Goal: Complete application form: Complete application form

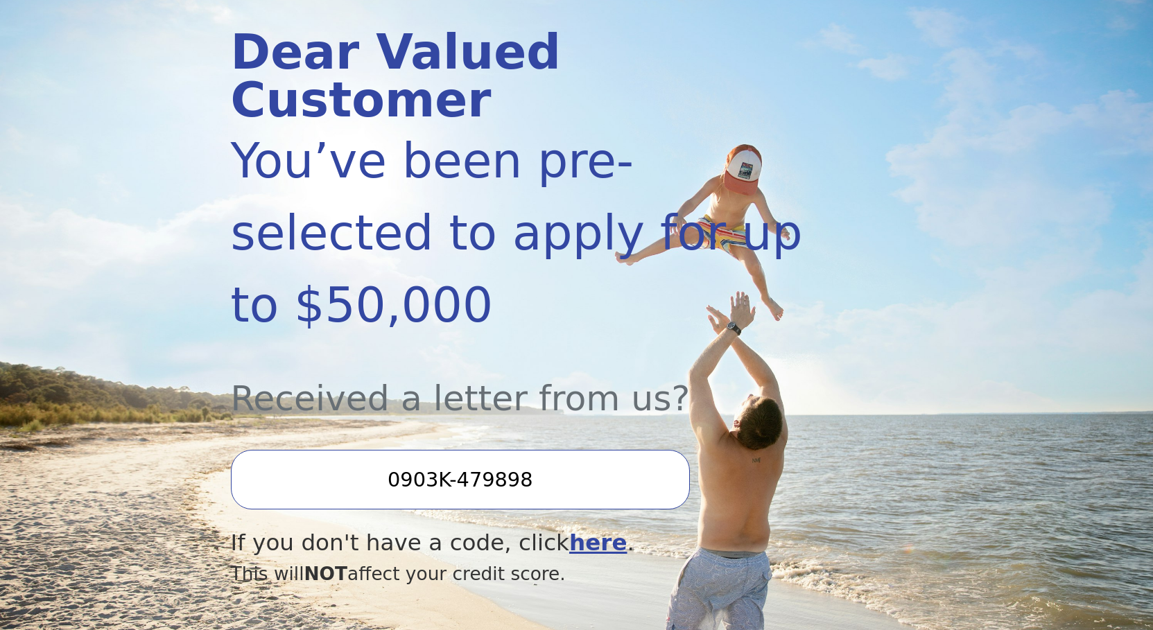
scroll to position [212, 0]
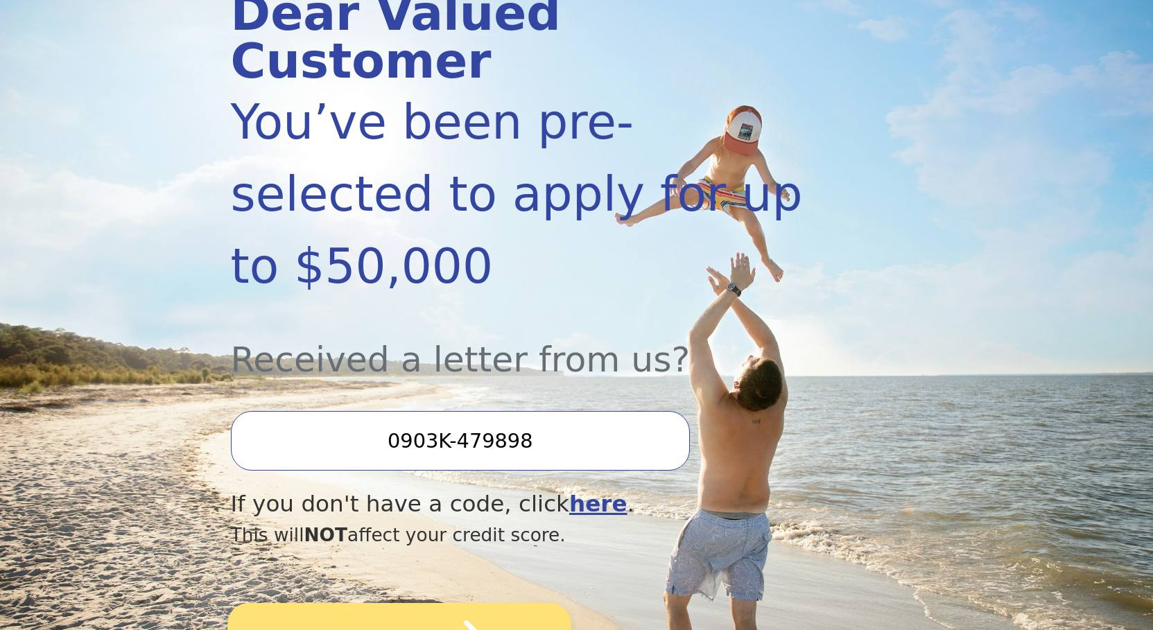
drag, startPoint x: 427, startPoint y: 524, endPoint x: 440, endPoint y: 519, distance: 13.7
click at [427, 604] on icon "submit" at bounding box center [454, 642] width 76 height 76
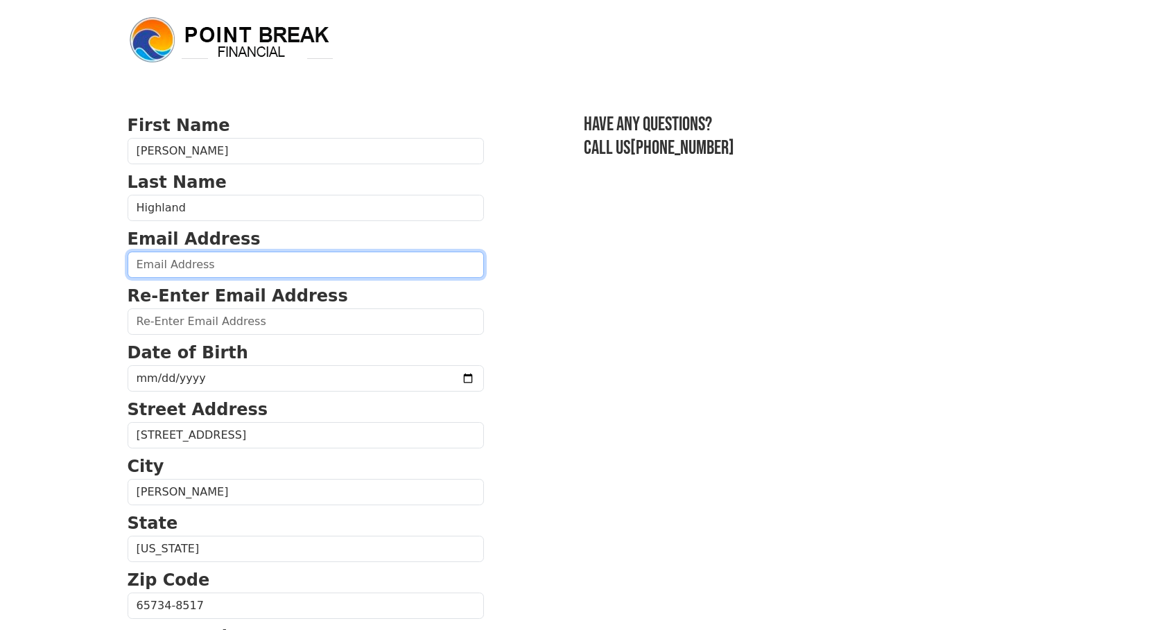
click at [268, 274] on input "email" at bounding box center [306, 265] width 356 height 26
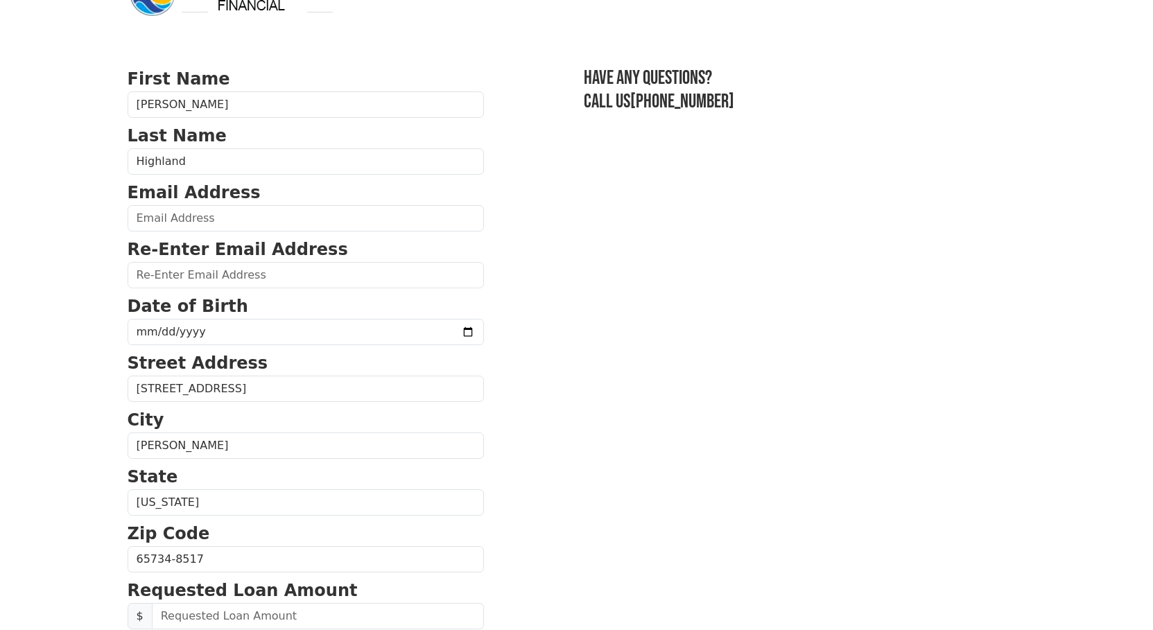
scroll to position [71, 0]
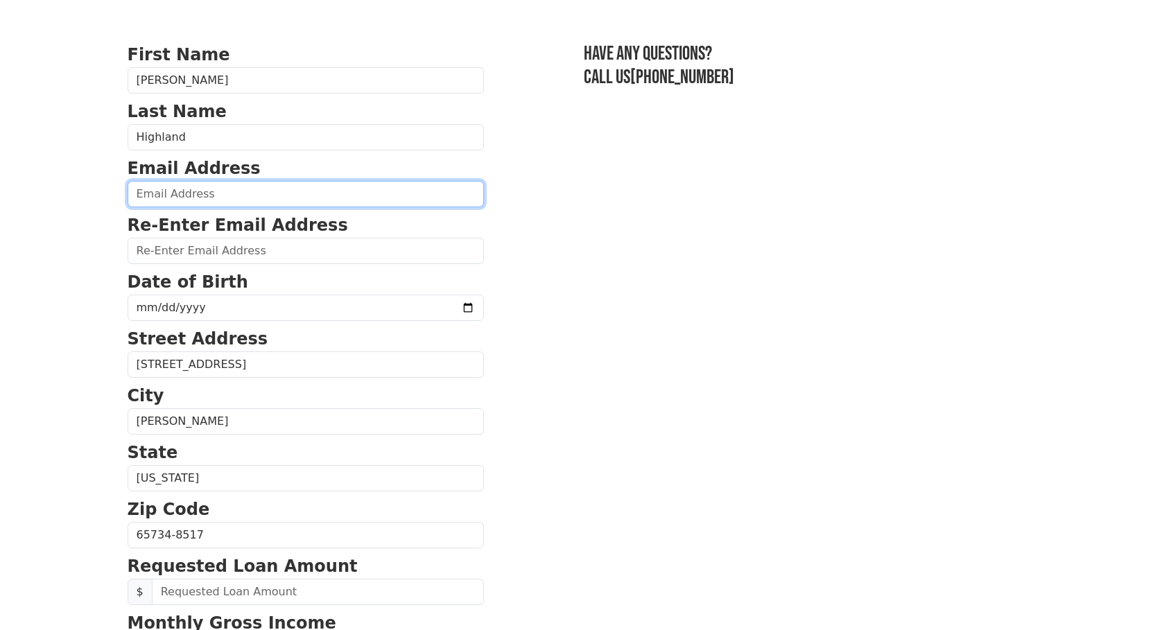
click at [248, 193] on input "email" at bounding box center [306, 194] width 356 height 26
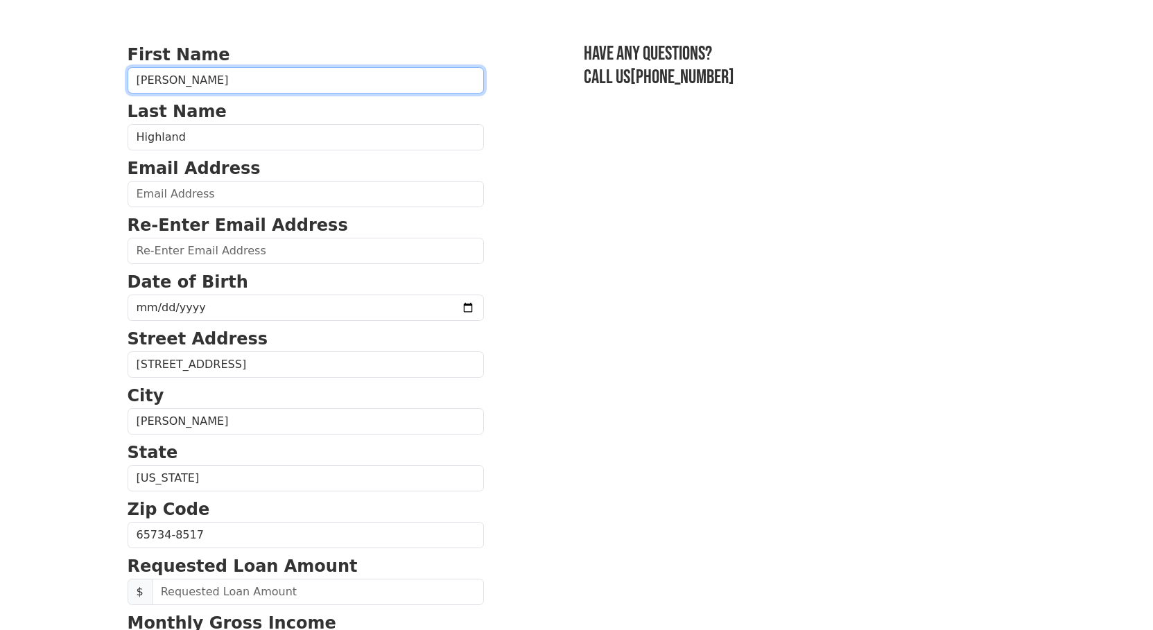
type input "Don"
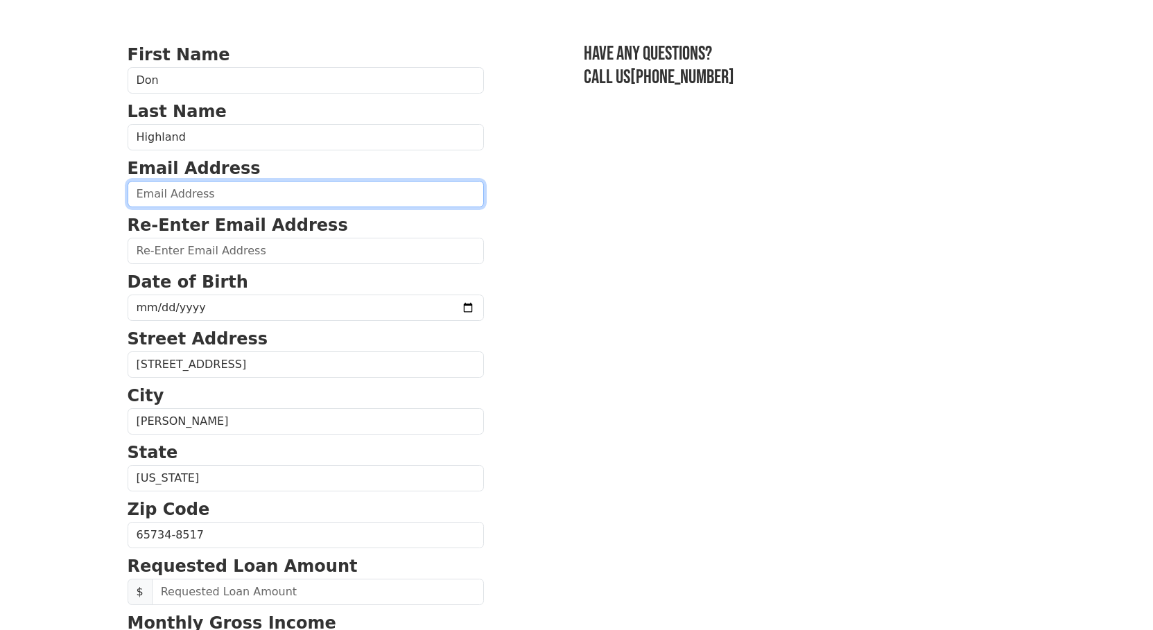
type input "[EMAIL_ADDRESS][DOMAIN_NAME]"
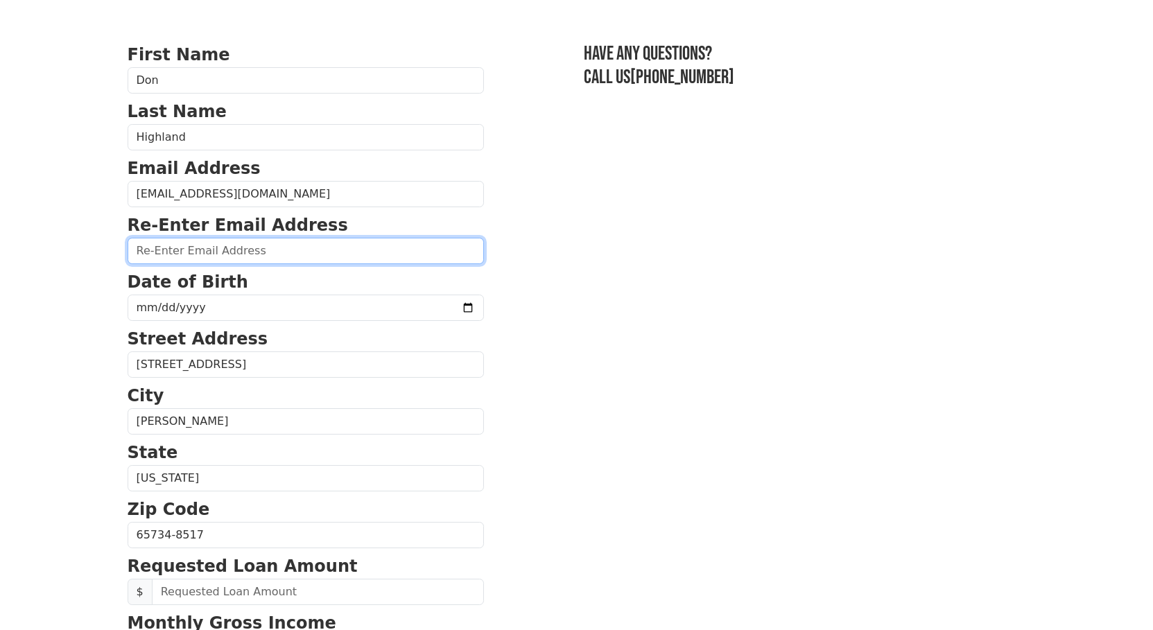
type input "[EMAIL_ADDRESS][DOMAIN_NAME]"
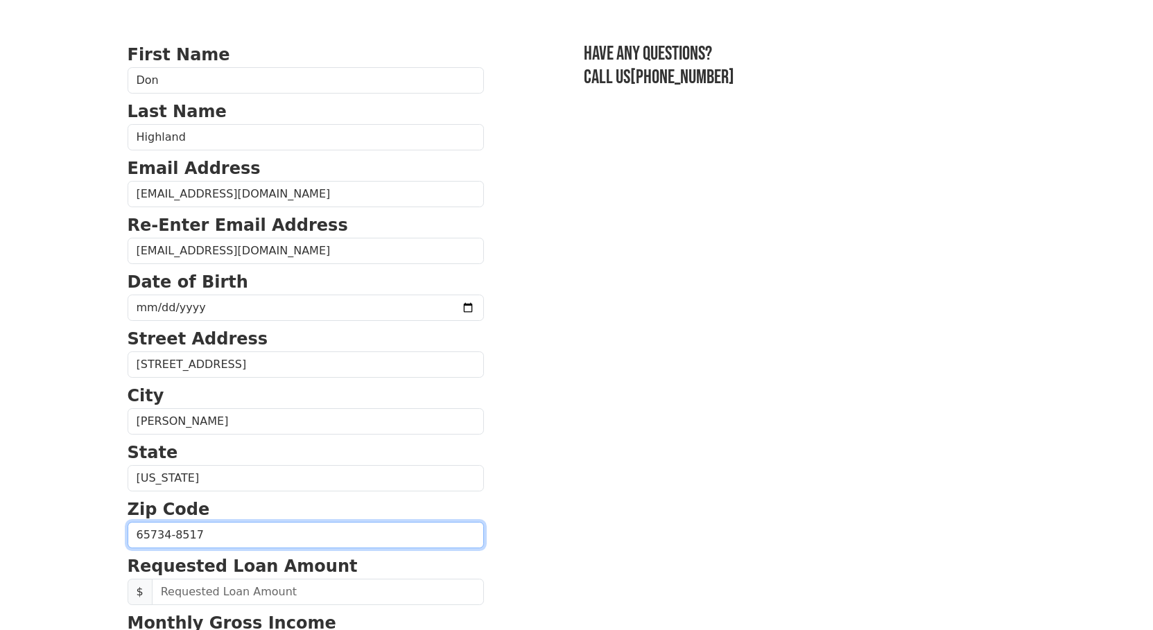
type input "65734"
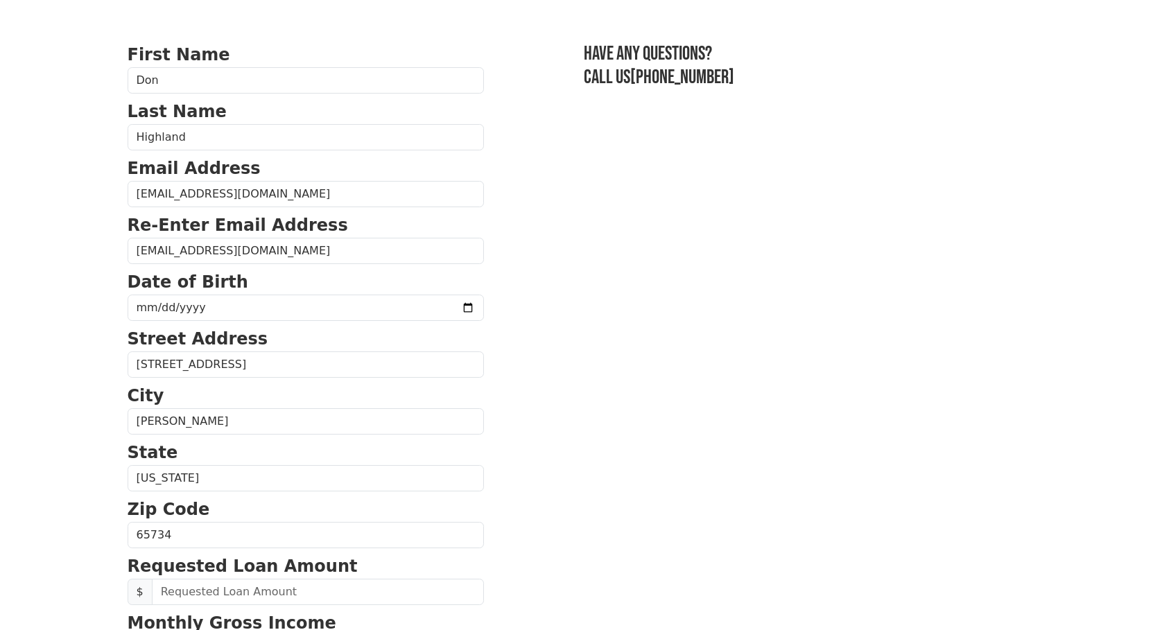
type input "[PHONE_NUMBER]"
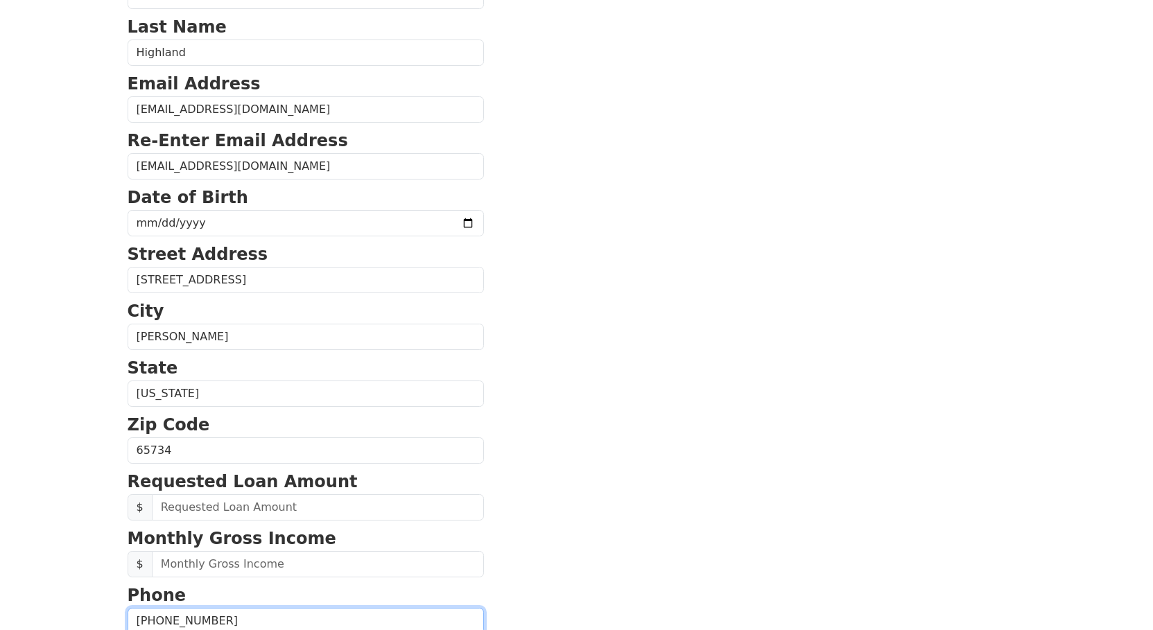
scroll to position [179, 0]
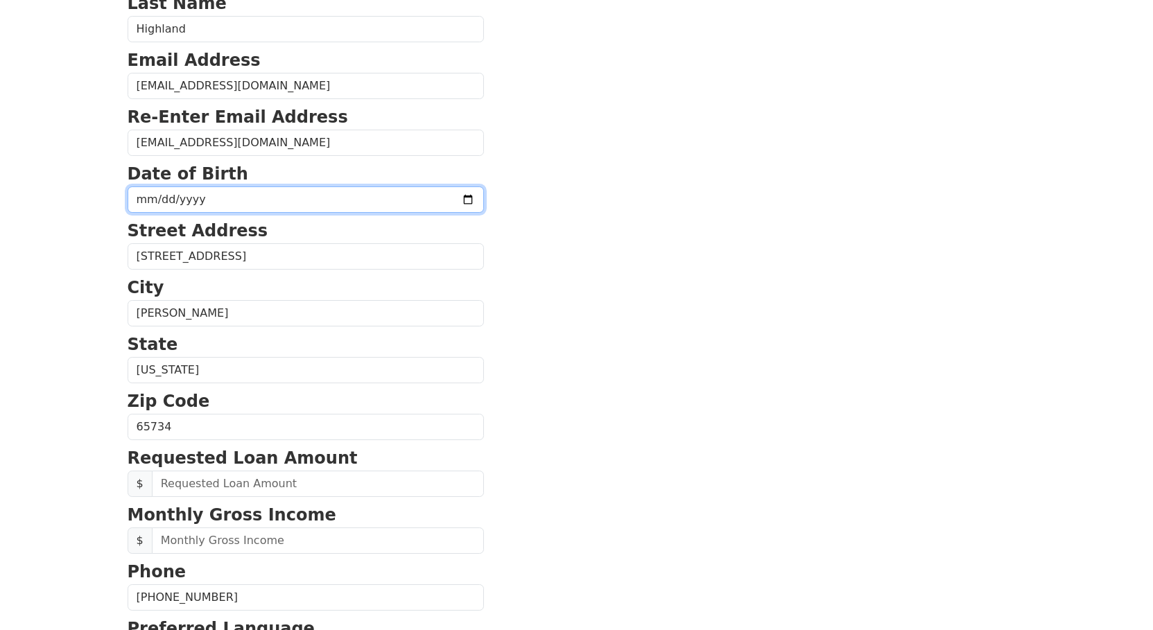
click at [354, 205] on input "date" at bounding box center [306, 200] width 356 height 26
click at [430, 200] on input "date" at bounding box center [306, 200] width 356 height 26
drag, startPoint x: 349, startPoint y: 204, endPoint x: 356, endPoint y: 201, distance: 7.5
click at [351, 203] on input "date" at bounding box center [306, 200] width 356 height 26
type input "[DATE]"
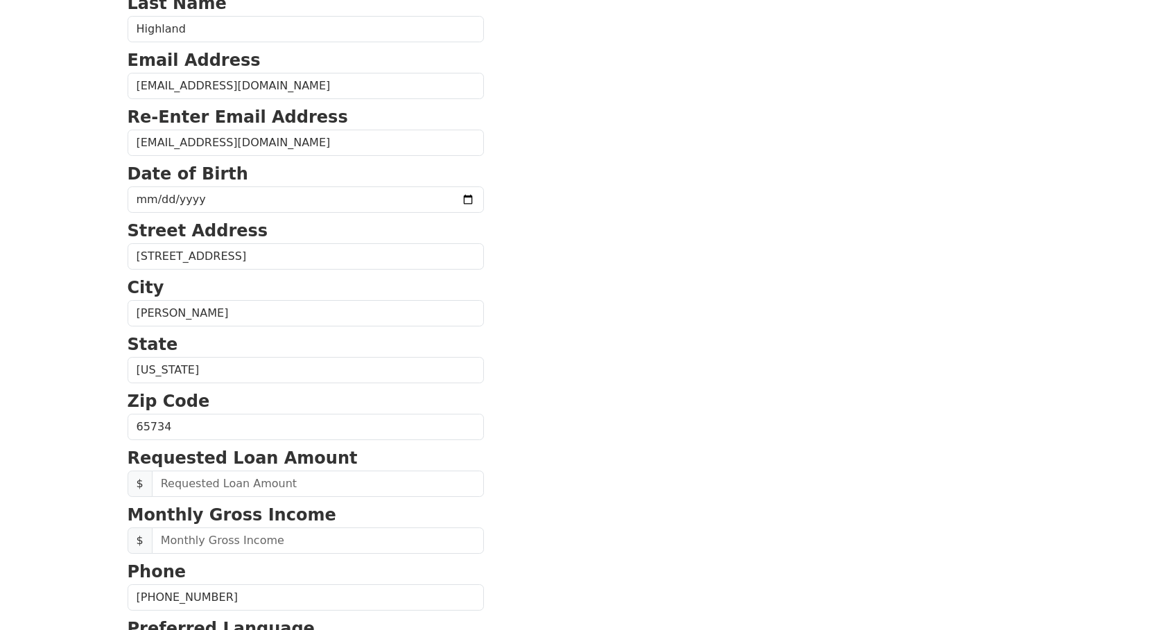
click at [540, 350] on section "First Name [PERSON_NAME] Last Name [GEOGRAPHIC_DATA] Email Address [EMAIL_ADDRE…" at bounding box center [577, 428] width 899 height 989
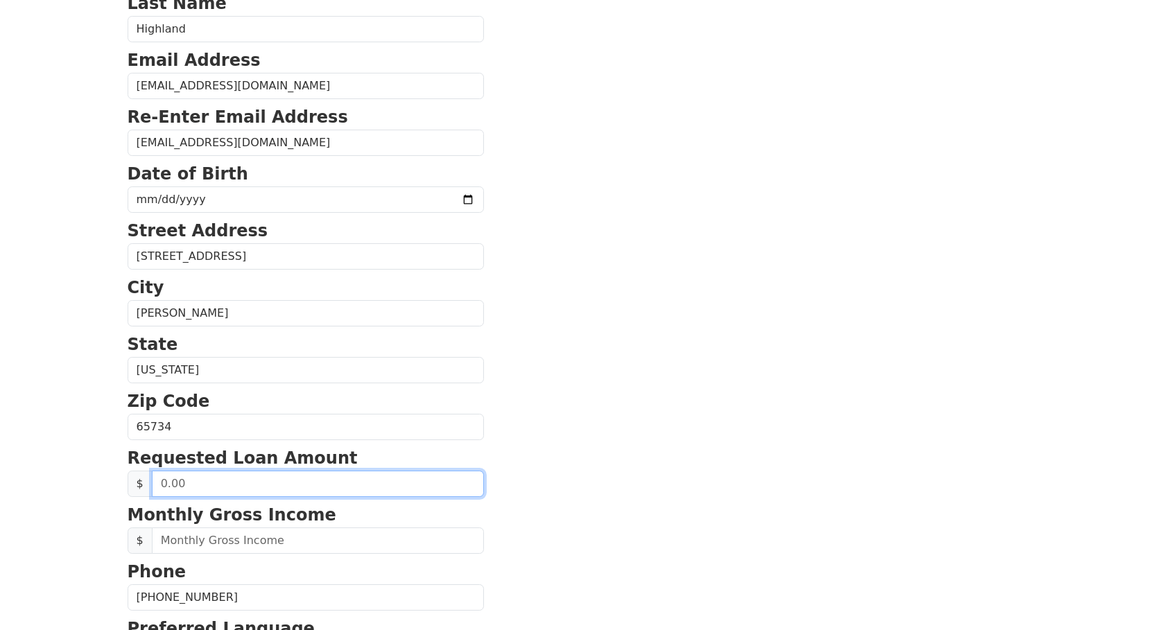
click at [338, 489] on input "text" at bounding box center [318, 484] width 332 height 26
type input "15,000.00"
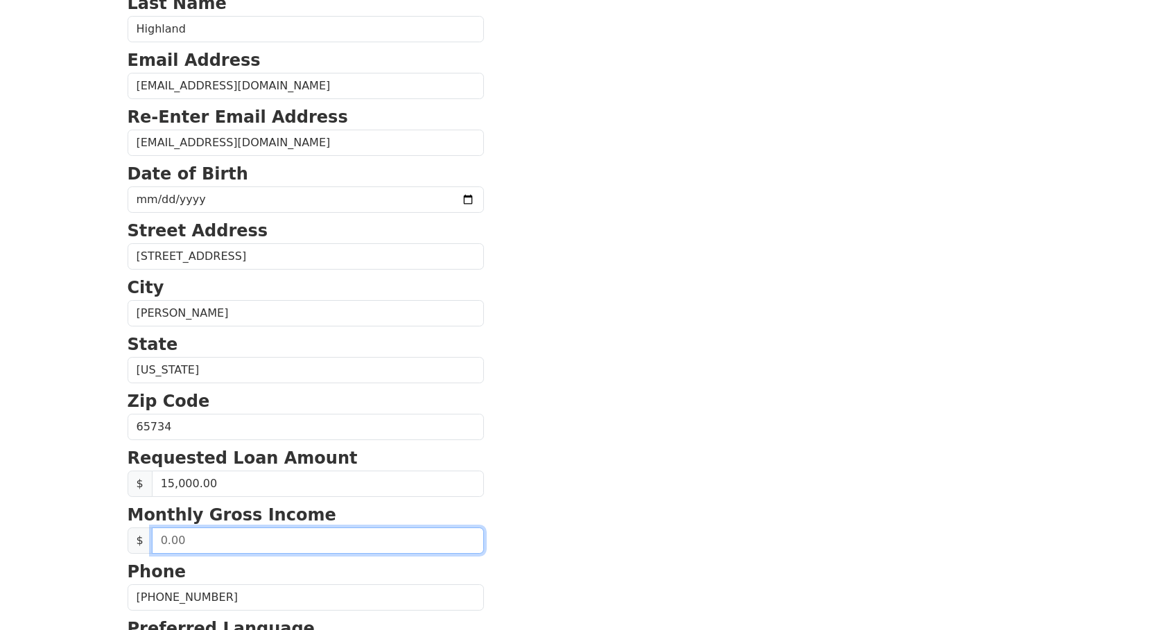
click at [358, 542] on input "text" at bounding box center [318, 541] width 332 height 26
type input "4,500.00"
click at [591, 442] on section "First Name [PERSON_NAME] Last Name [GEOGRAPHIC_DATA] Email Address [EMAIL_ADDRE…" at bounding box center [577, 428] width 899 height 989
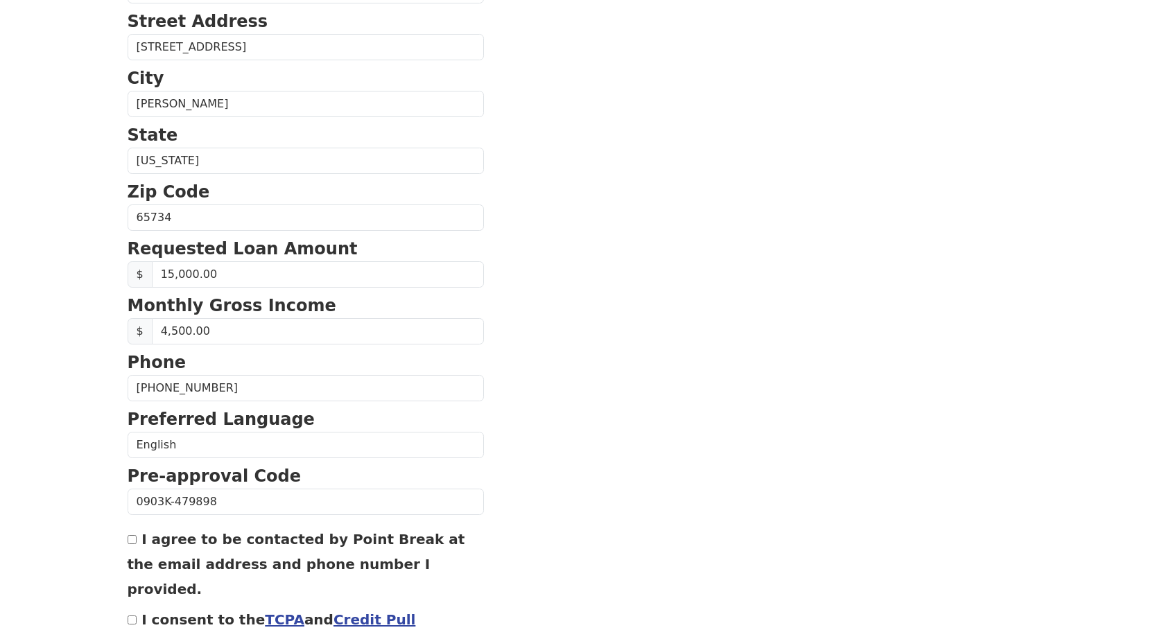
scroll to position [391, 0]
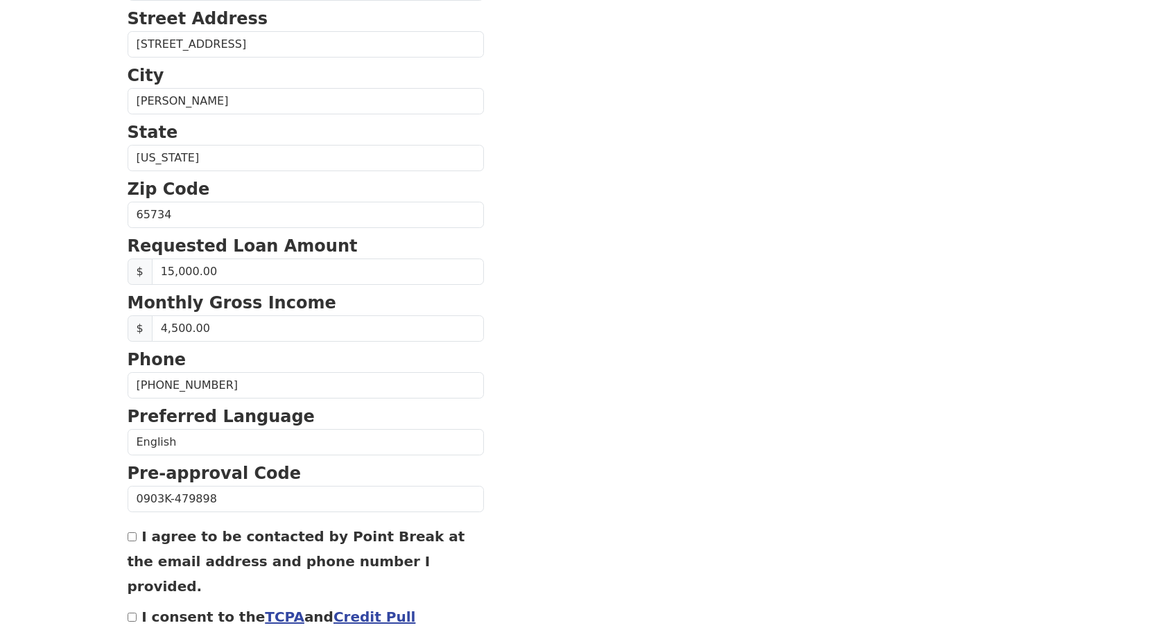
click at [131, 613] on input "I consent to the TCPA and Credit Pull Consent" at bounding box center [132, 617] width 9 height 9
checkbox input "true"
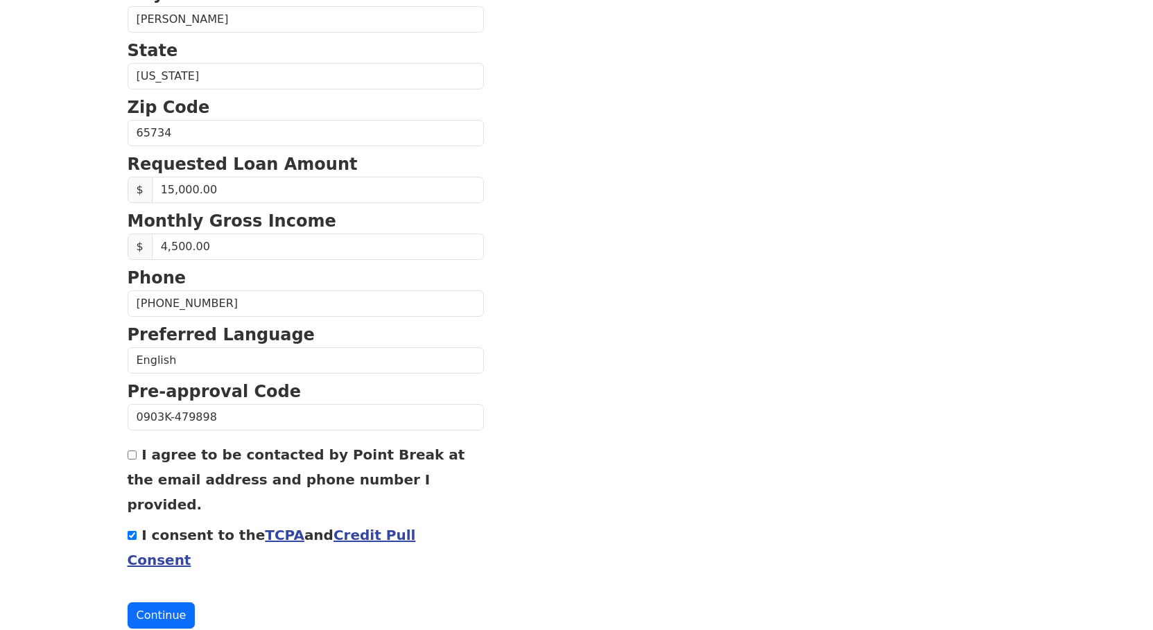
scroll to position [474, 0]
click at [159, 602] on button "Continue" at bounding box center [162, 615] width 68 height 26
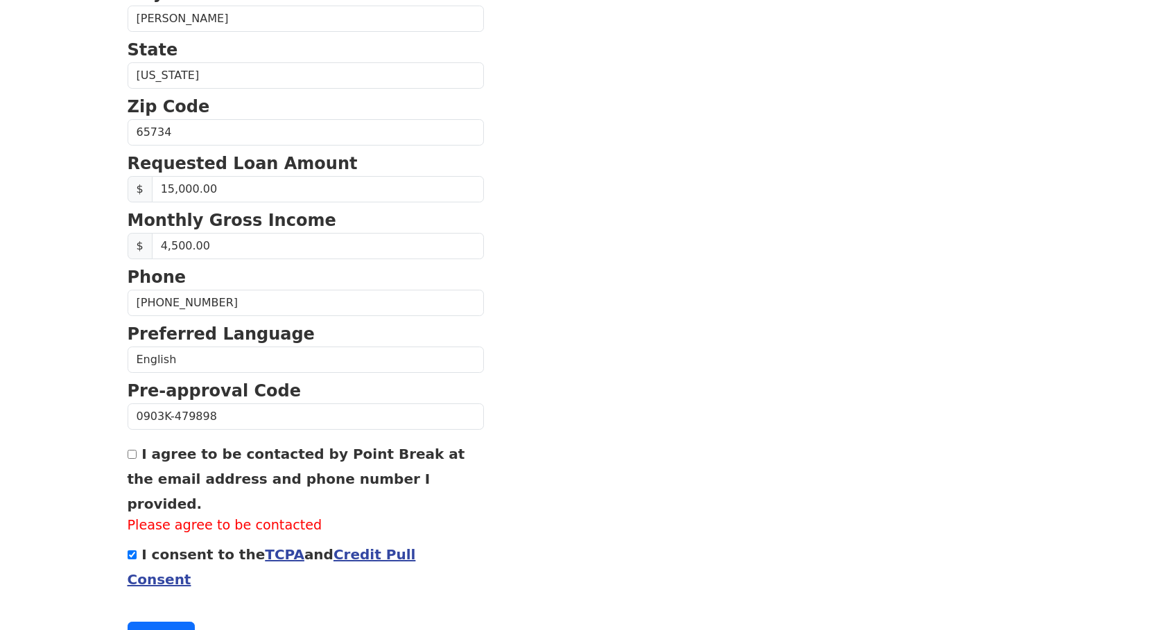
click at [135, 459] on input "I agree to be contacted by Point Break at the email address and phone number I …" at bounding box center [132, 454] width 9 height 9
checkbox input "true"
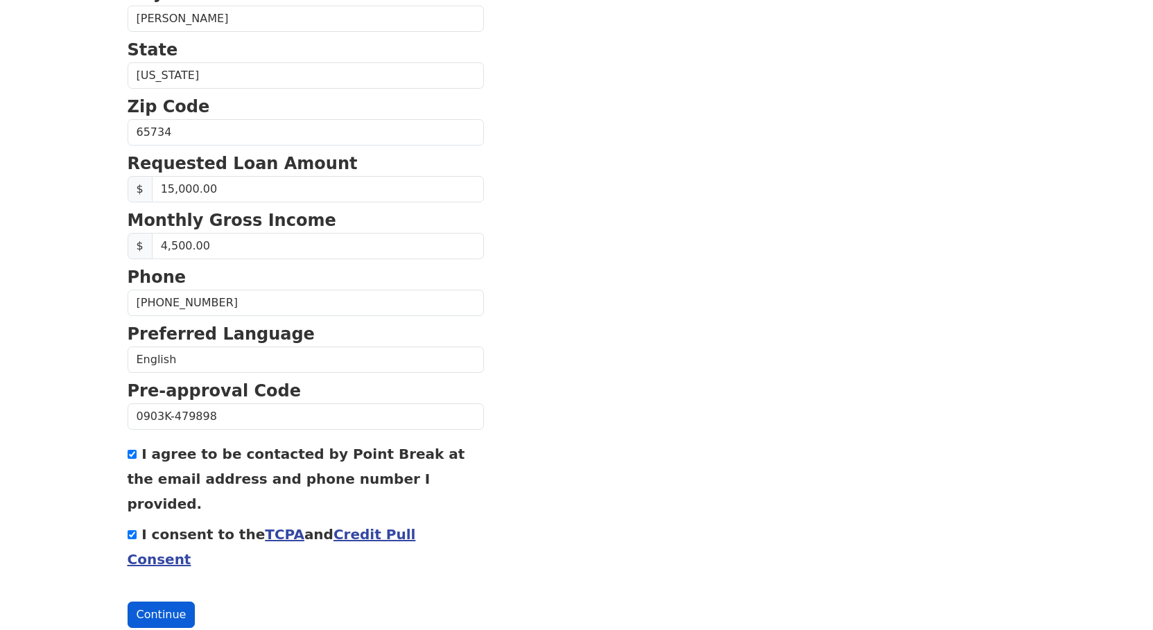
click at [148, 602] on button "Continue" at bounding box center [162, 615] width 68 height 26
